Goal: Use online tool/utility: Use online tool/utility

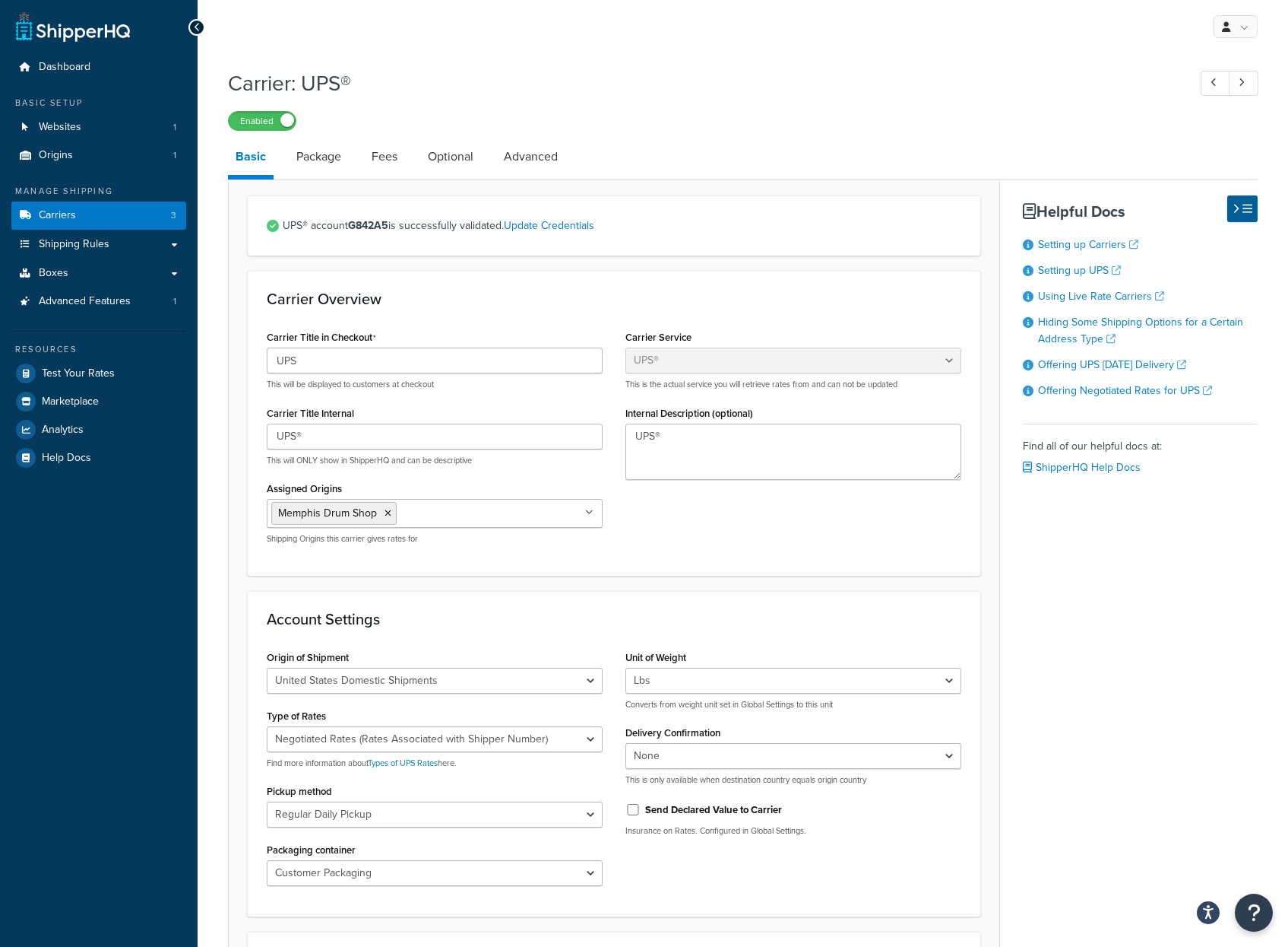
select select "ups"
click at [79, 373] on span "Test Your Rates" at bounding box center [78, 373] width 73 height 13
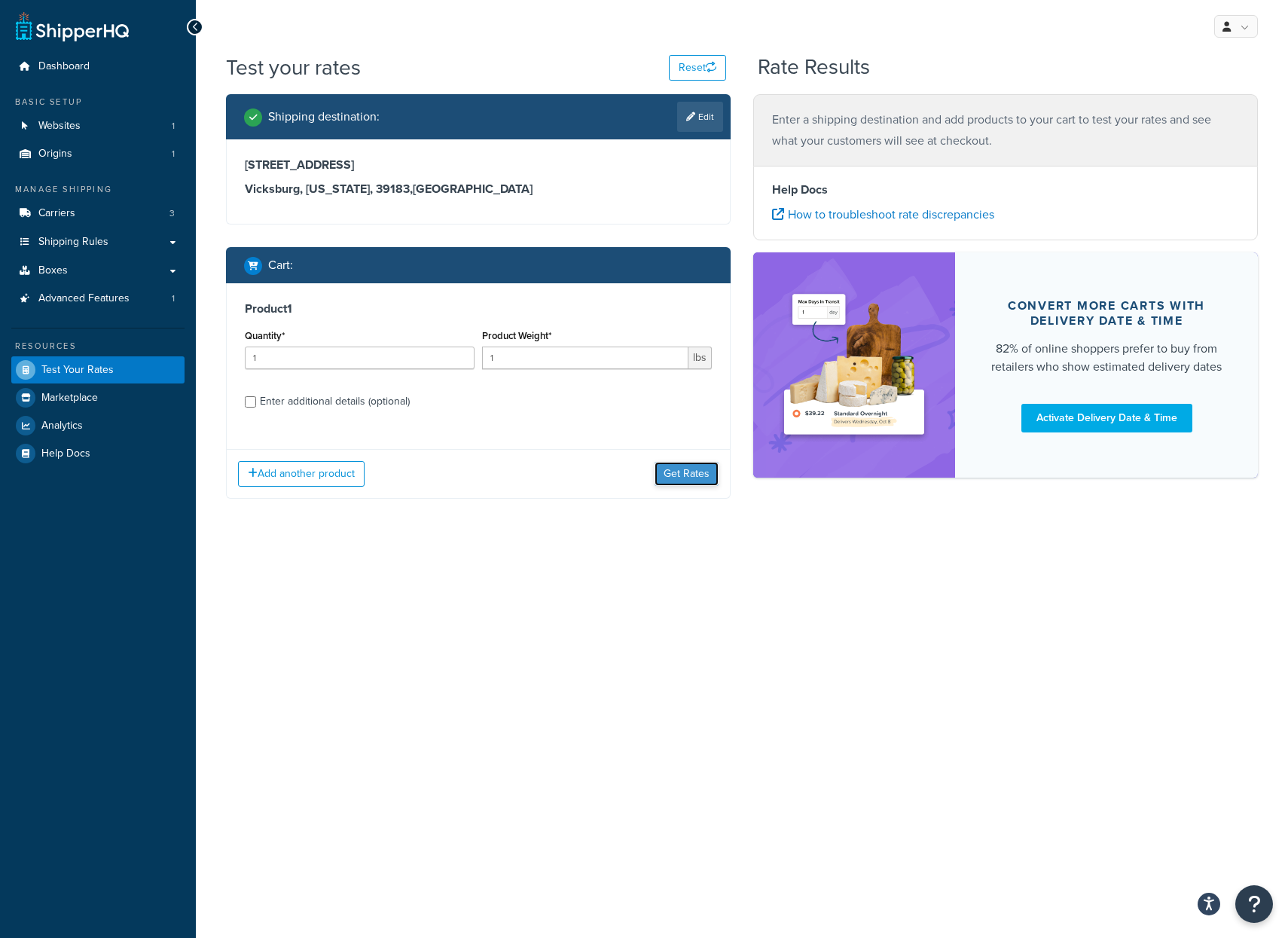
click at [681, 477] on button "Get Rates" at bounding box center [686, 473] width 64 height 24
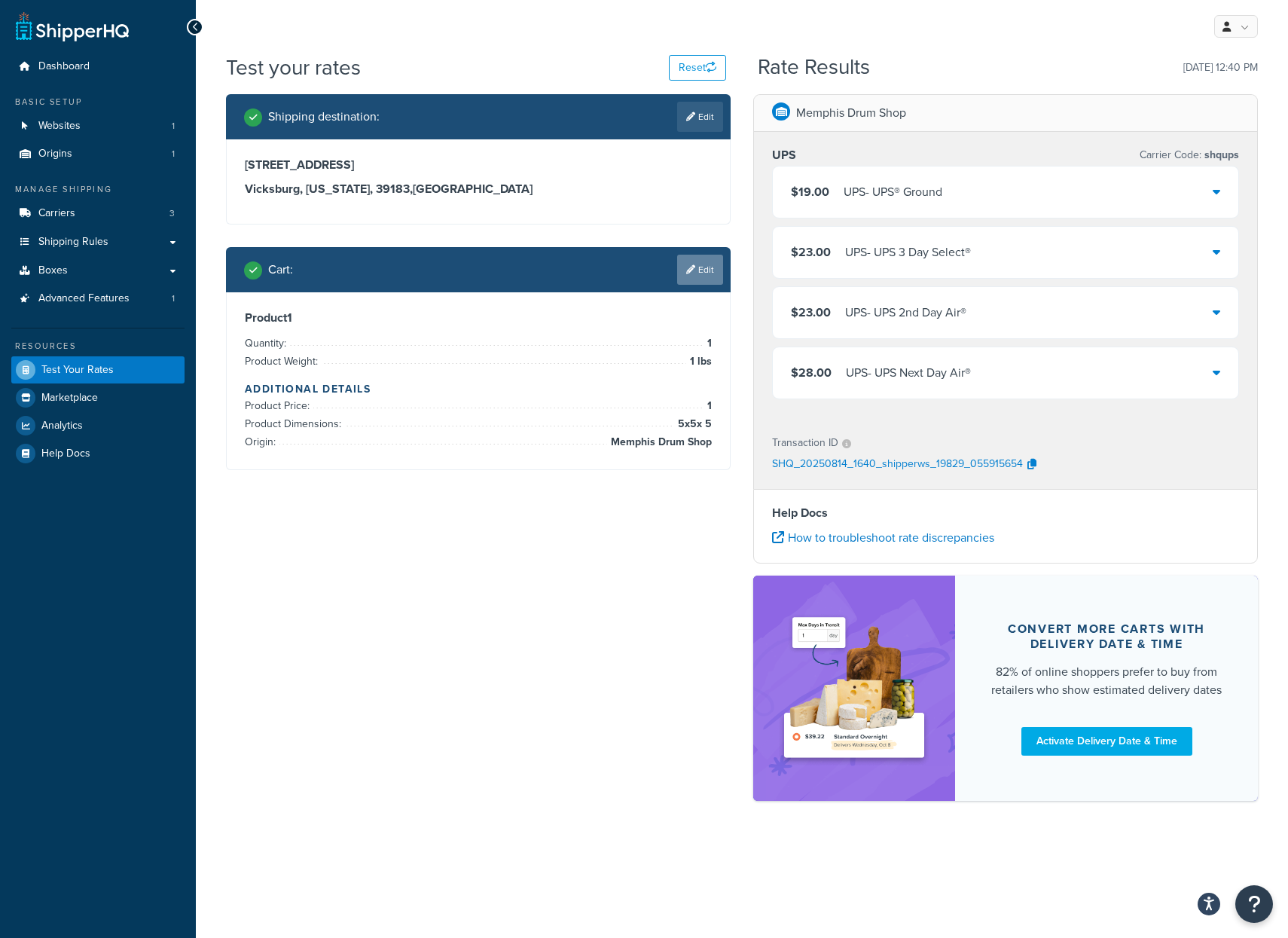
click at [694, 261] on link "Edit" at bounding box center [700, 269] width 46 height 30
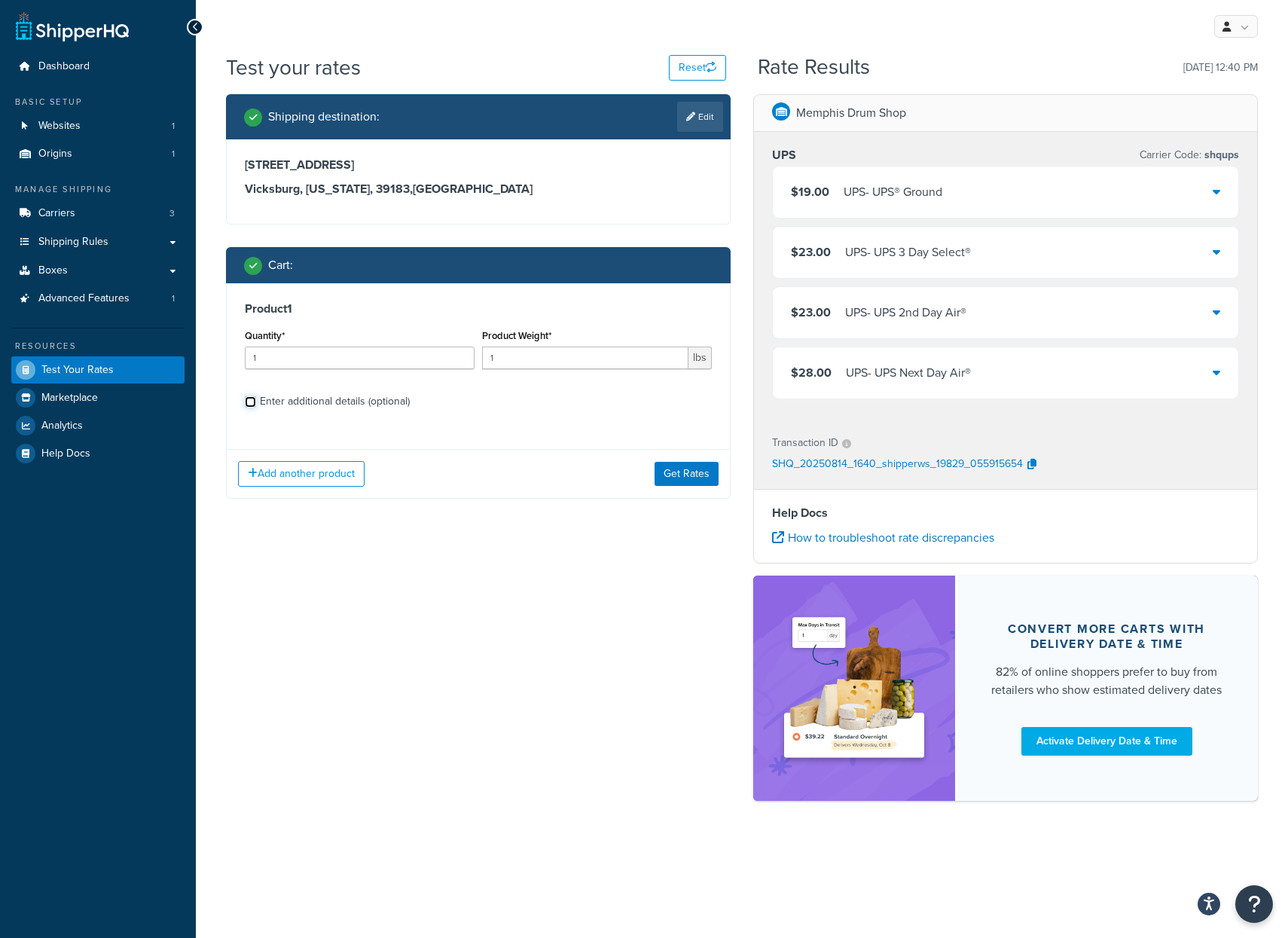
click at [252, 399] on input "Enter additional details (optional)" at bounding box center [251, 402] width 12 height 12
checkbox input "true"
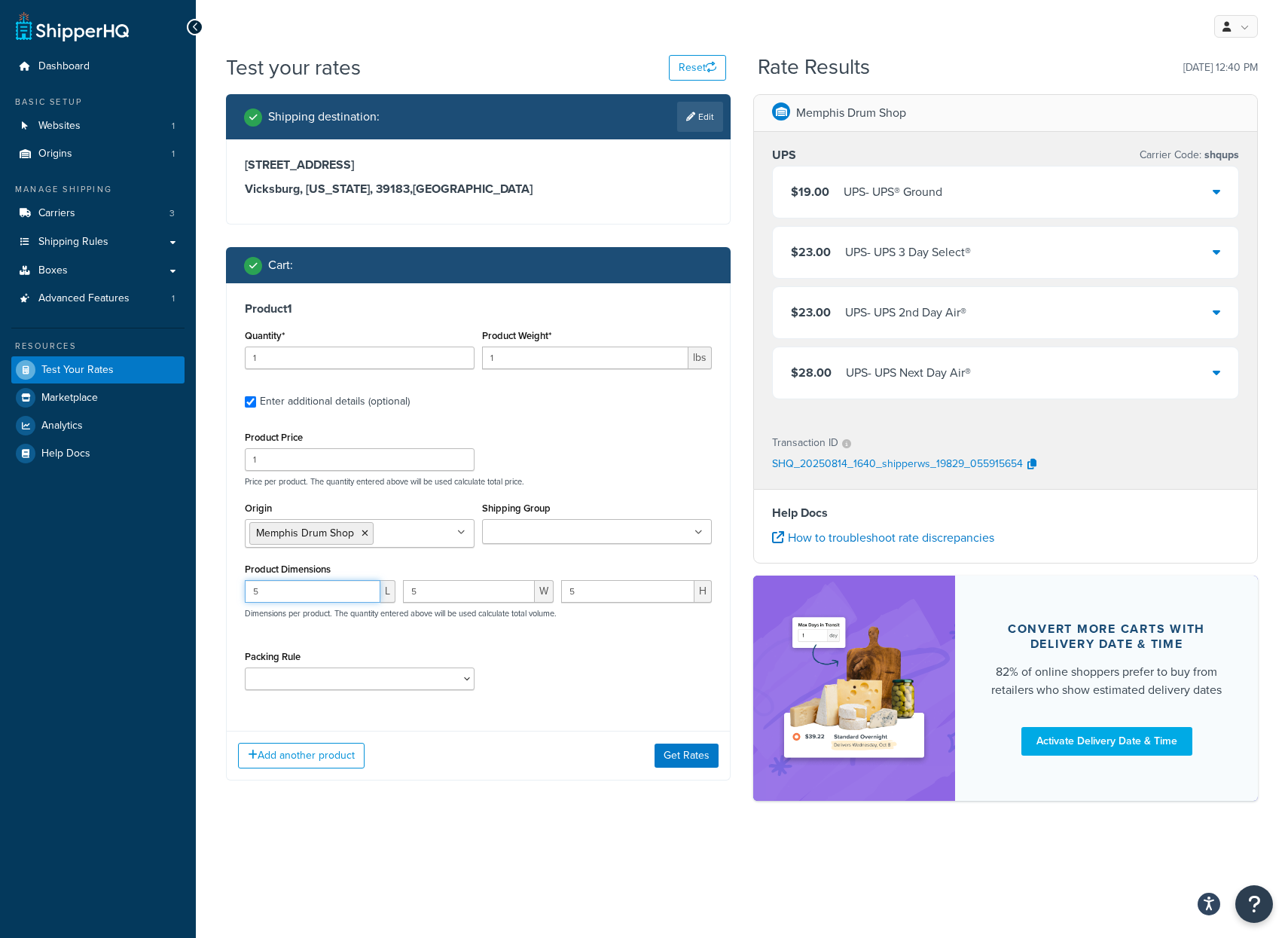
drag, startPoint x: 278, startPoint y: 594, endPoint x: 249, endPoint y: 592, distance: 29.1
click at [249, 592] on input "5" at bounding box center [312, 591] width 136 height 23
type input "19"
click at [279, 674] on select "Ship Separately" at bounding box center [359, 679] width 230 height 23
select select "67752"
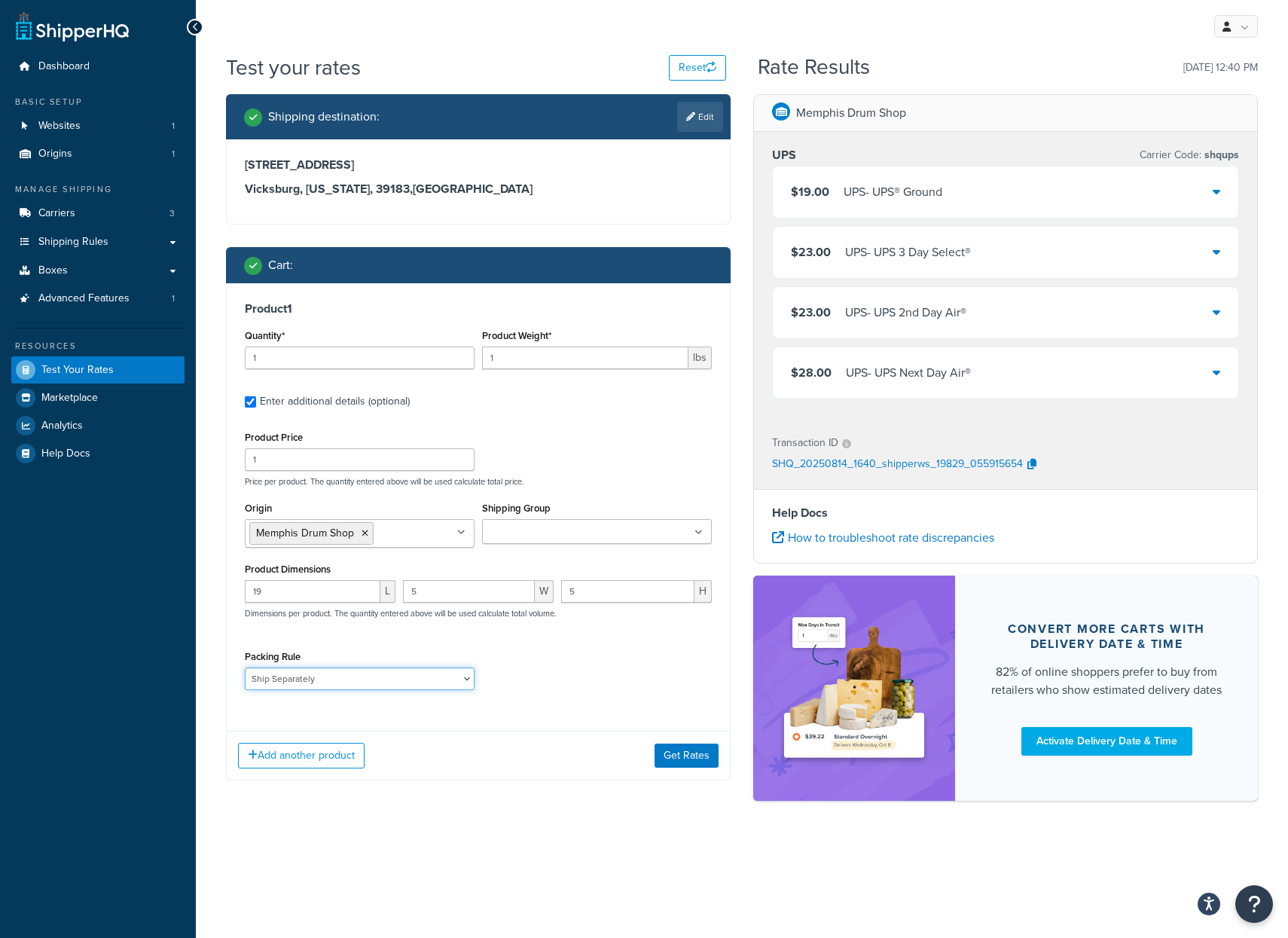
click at [245, 667] on select "Ship Separately" at bounding box center [359, 679] width 230 height 23
click at [690, 756] on button "Get Rates" at bounding box center [686, 754] width 64 height 24
